Goal: Task Accomplishment & Management: Use online tool/utility

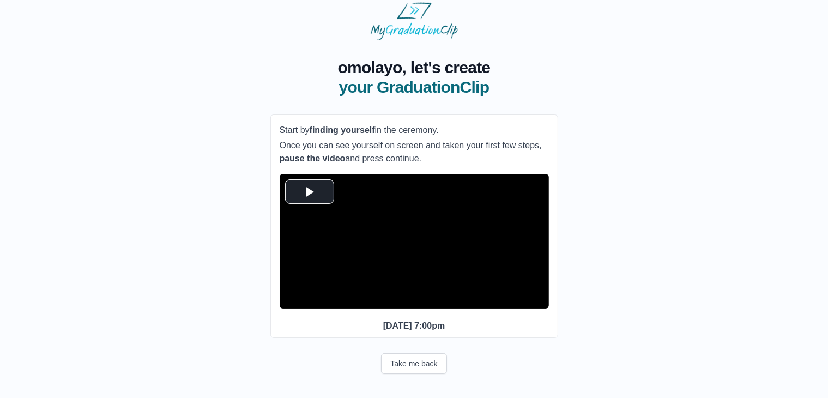
scroll to position [35, 0]
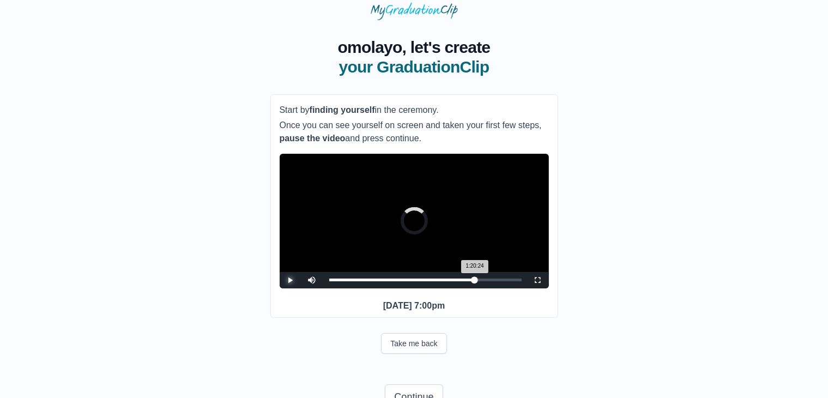
click at [475, 281] on div "1:20:24 Progress : 0%" at bounding box center [402, 280] width 146 height 3
click at [462, 281] on div "1:15:16 Progress : 0%" at bounding box center [399, 280] width 141 height 3
click at [471, 281] on div "1:16:26 Progress : 0%" at bounding box center [400, 280] width 143 height 3
click at [480, 281] on div "Loaded : 0% 1:16:26 1:18:04 Progress : 0%" at bounding box center [425, 280] width 193 height 3
click at [443, 310] on div "**********" at bounding box center [414, 206] width 288 height 224
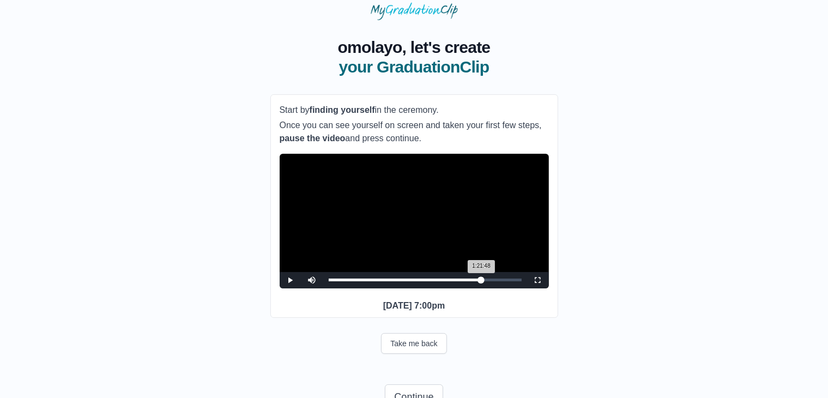
click at [481, 288] on div "Loaded : 0% 1:21:06 1:21:48 Progress : 0%" at bounding box center [425, 280] width 204 height 16
click at [490, 281] on div "Loaded : 0% 1:21:41 1:22:44 Progress : 0%" at bounding box center [425, 280] width 193 height 3
click at [483, 281] on div "1:22:58 Progress : 0%" at bounding box center [406, 280] width 155 height 3
click at [493, 288] on div "Loaded : 0% 1:22:51 1:23:54 Progress : 0%" at bounding box center [425, 280] width 204 height 16
click at [504, 288] on div "Loaded : 0% 1:28:06 1:29:44 Progress : 0%" at bounding box center [425, 280] width 204 height 16
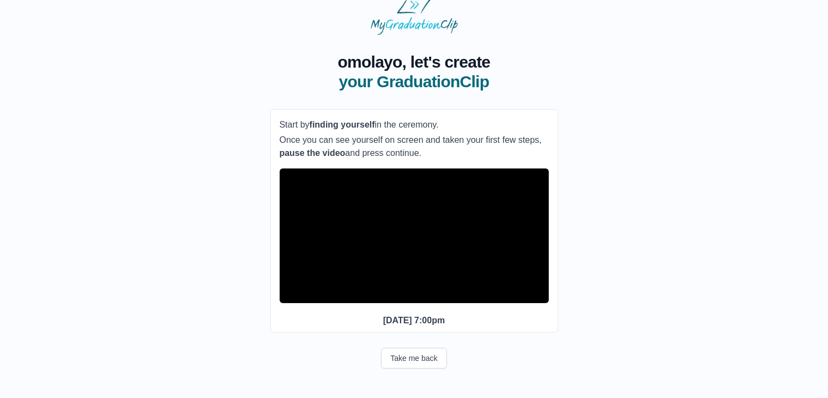
scroll to position [13, 0]
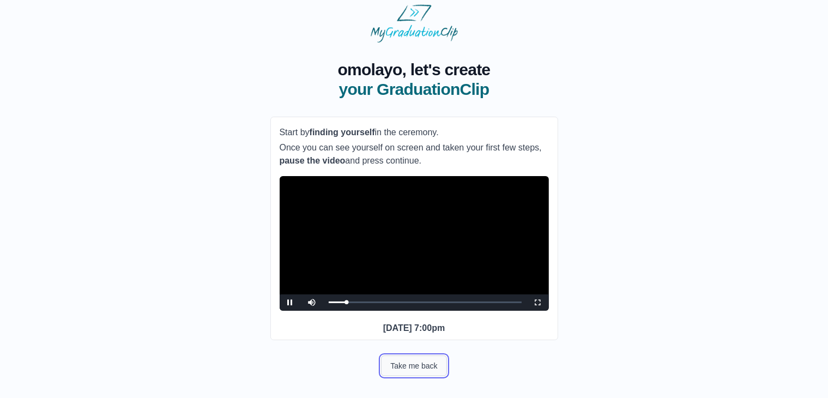
click at [403, 376] on button "Take me back" at bounding box center [413, 365] width 65 height 21
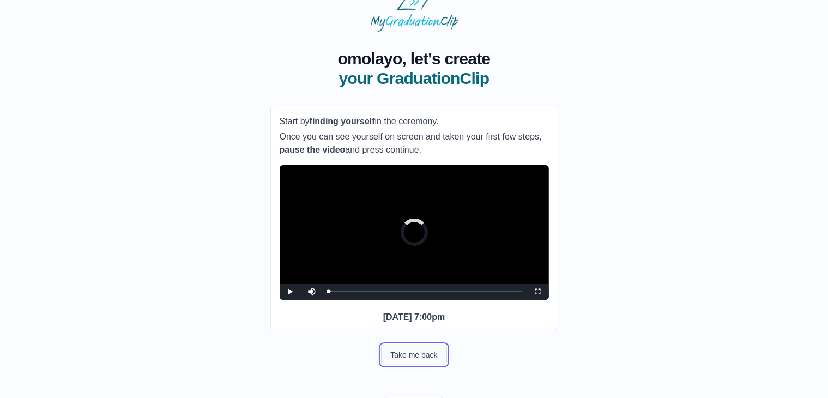
scroll to position [91, 0]
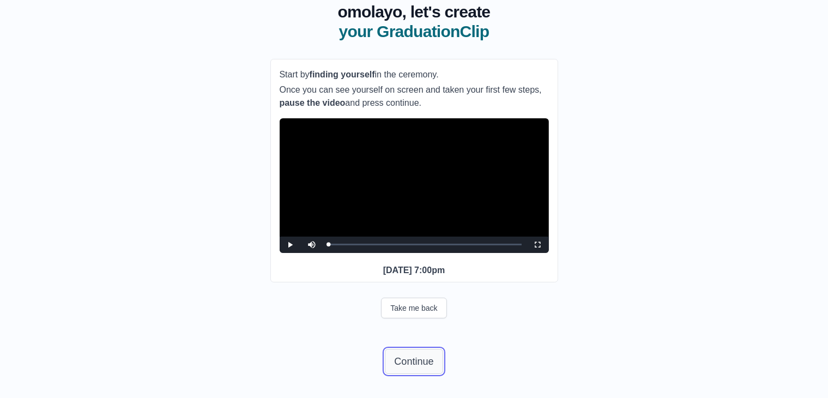
click at [403, 358] on button "Continue" at bounding box center [414, 361] width 58 height 25
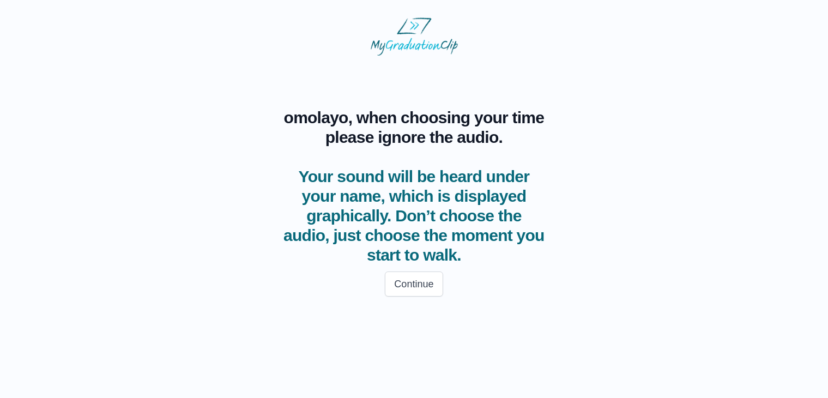
scroll to position [0, 0]
click at [413, 286] on button "Continue" at bounding box center [419, 283] width 58 height 25
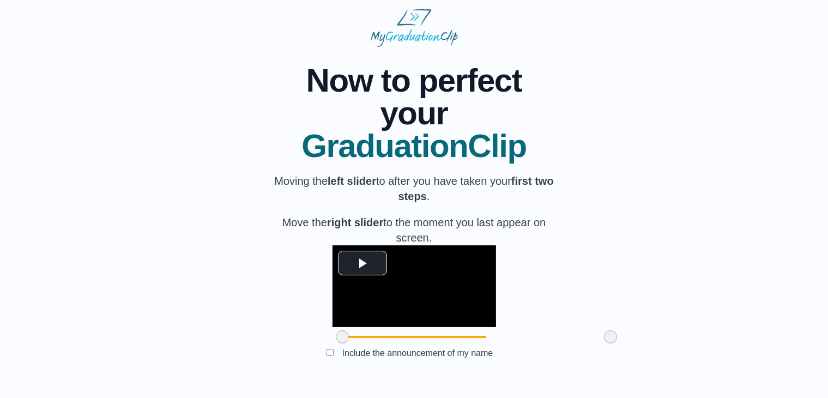
scroll to position [89, 0]
